Goal: Find specific page/section: Find specific page/section

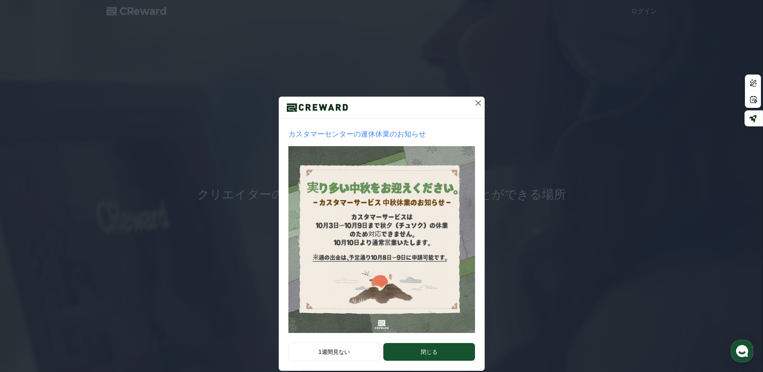
click at [474, 102] on icon at bounding box center [479, 103] width 10 height 10
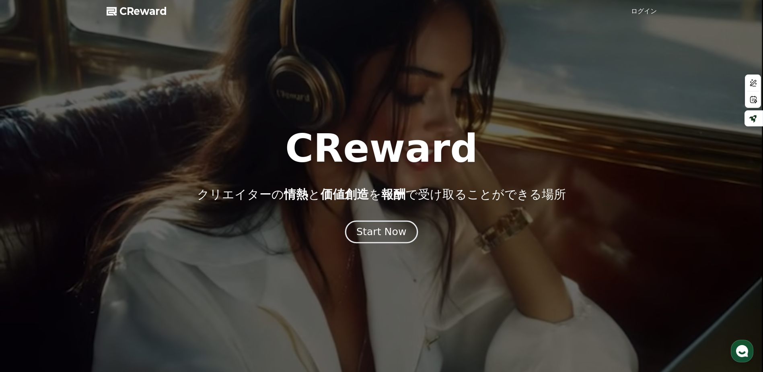
click at [395, 233] on div "Start Now" at bounding box center [381, 232] width 50 height 14
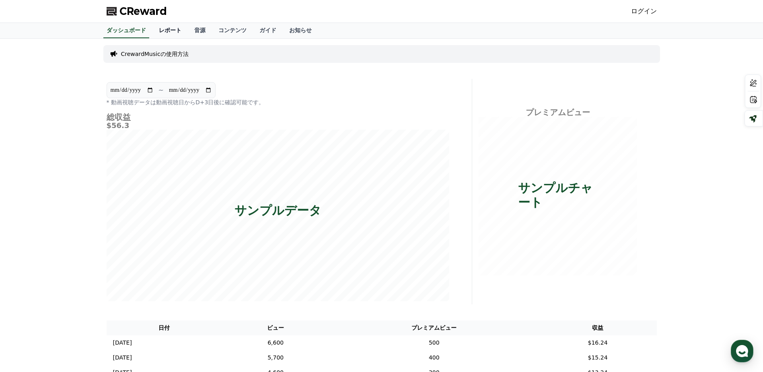
click at [152, 31] on link "レポート" at bounding box center [169, 30] width 35 height 15
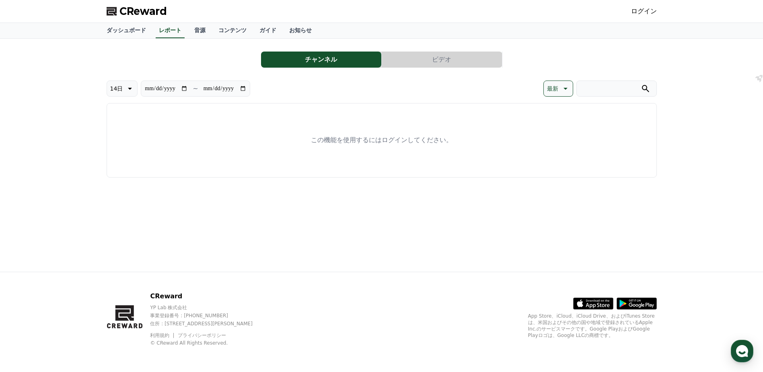
click at [307, 63] on button "チャンネル" at bounding box center [321, 59] width 120 height 16
click at [454, 62] on button "ビデオ" at bounding box center [442, 59] width 120 height 16
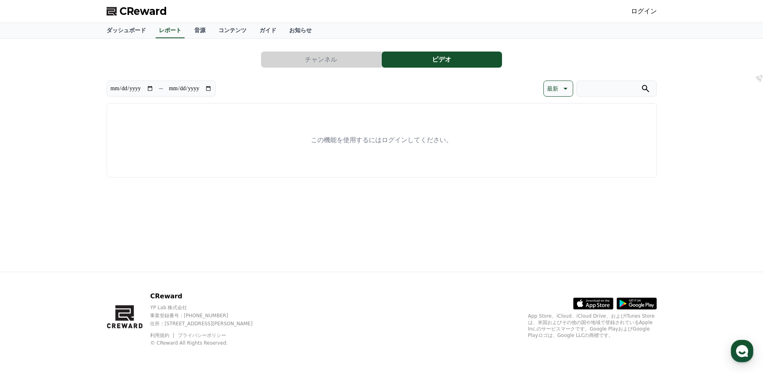
click at [330, 64] on button "チャンネル" at bounding box center [321, 59] width 120 height 16
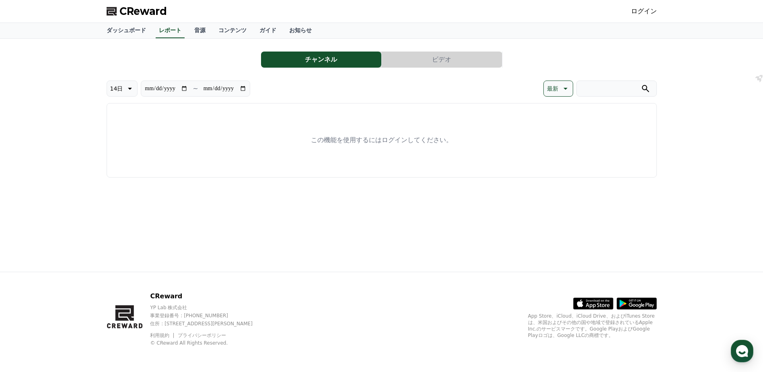
click at [636, 304] on icon at bounding box center [641, 304] width 25 height 5
